Goal: Find specific page/section: Find specific page/section

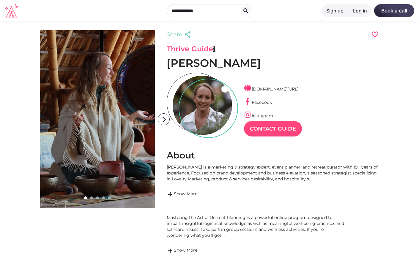
scroll to position [14, 26]
click at [197, 59] on h1 "[PERSON_NAME]" at bounding box center [273, 62] width 212 height 13
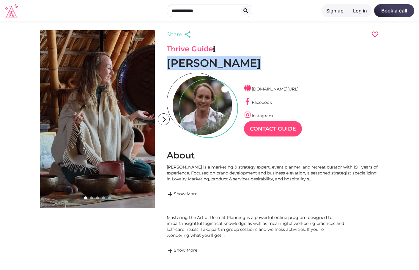
click at [197, 59] on h1 "[PERSON_NAME]" at bounding box center [273, 62] width 212 height 13
copy h1 "[PERSON_NAME]"
click at [166, 120] on icon "arrow_forward_ios" at bounding box center [164, 120] width 12 height 12
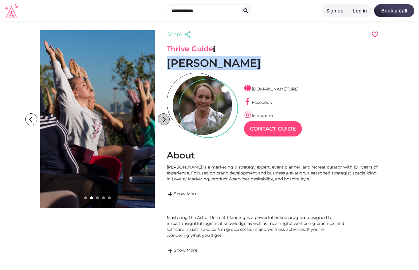
click at [166, 120] on icon "arrow_forward_ios" at bounding box center [164, 120] width 12 height 12
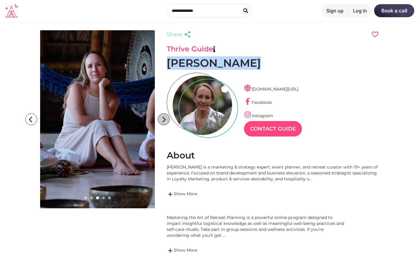
click at [166, 120] on icon "arrow_forward_ios" at bounding box center [164, 120] width 12 height 12
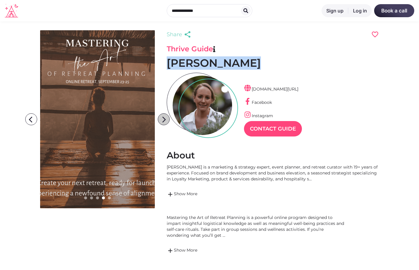
click at [166, 120] on icon "arrow_forward_ios" at bounding box center [164, 120] width 12 height 12
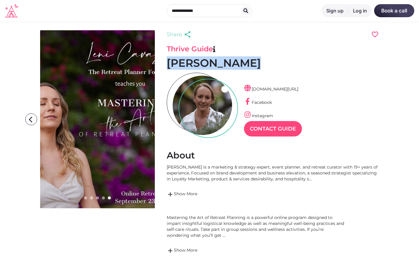
click at [166, 120] on icon "arrow_forward_ios" at bounding box center [164, 120] width 12 height 12
click at [34, 118] on icon "arrow_back_ios" at bounding box center [32, 120] width 12 height 12
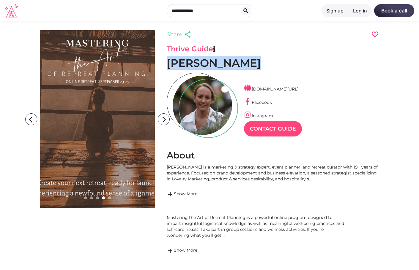
click at [83, 110] on link at bounding box center [97, 119] width 115 height 178
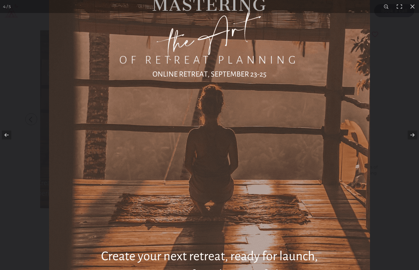
click at [134, 103] on img at bounding box center [209, 142] width 321 height 321
